Goal: Find specific page/section: Find specific page/section

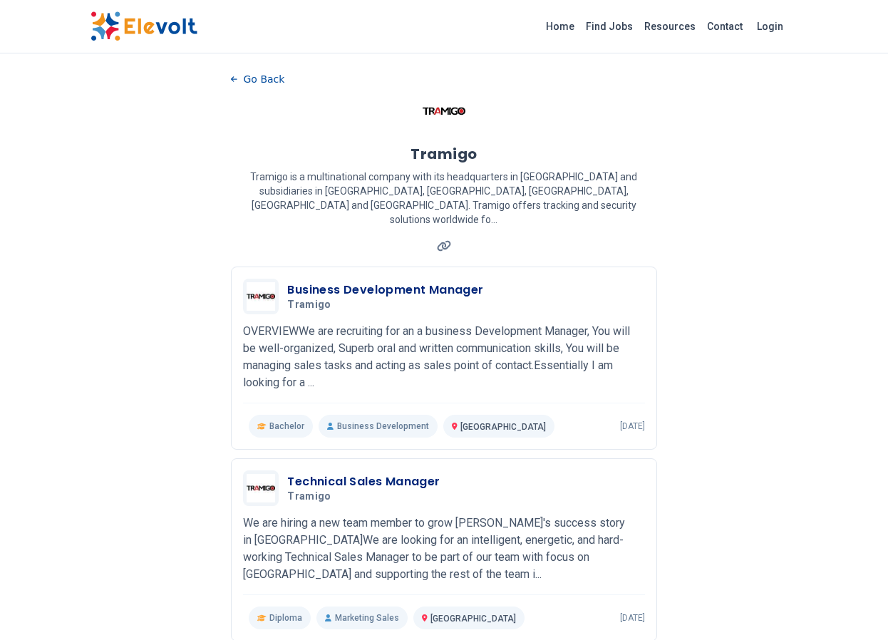
click at [147, 30] on img at bounding box center [144, 26] width 107 height 30
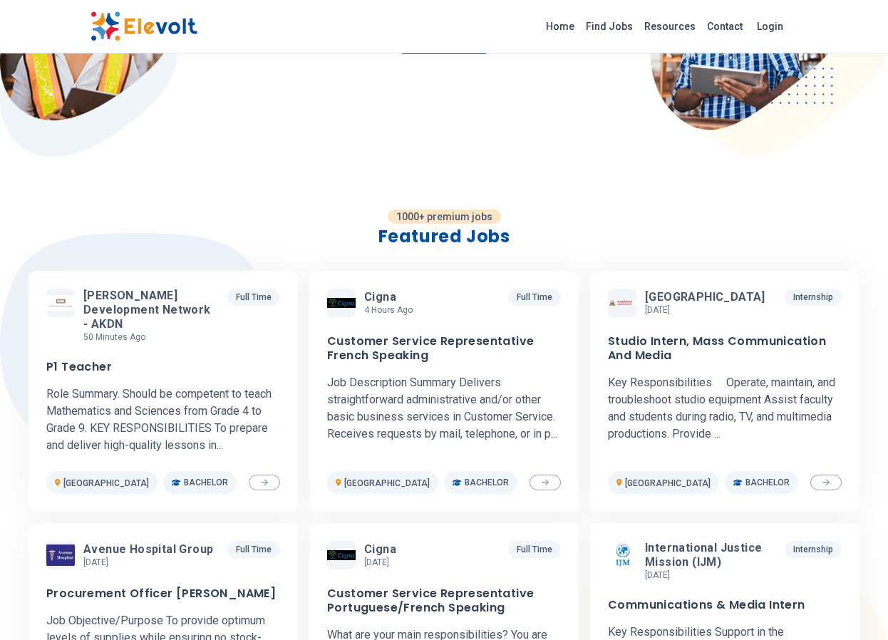
scroll to position [91, 0]
